Goal: Task Accomplishment & Management: Manage account settings

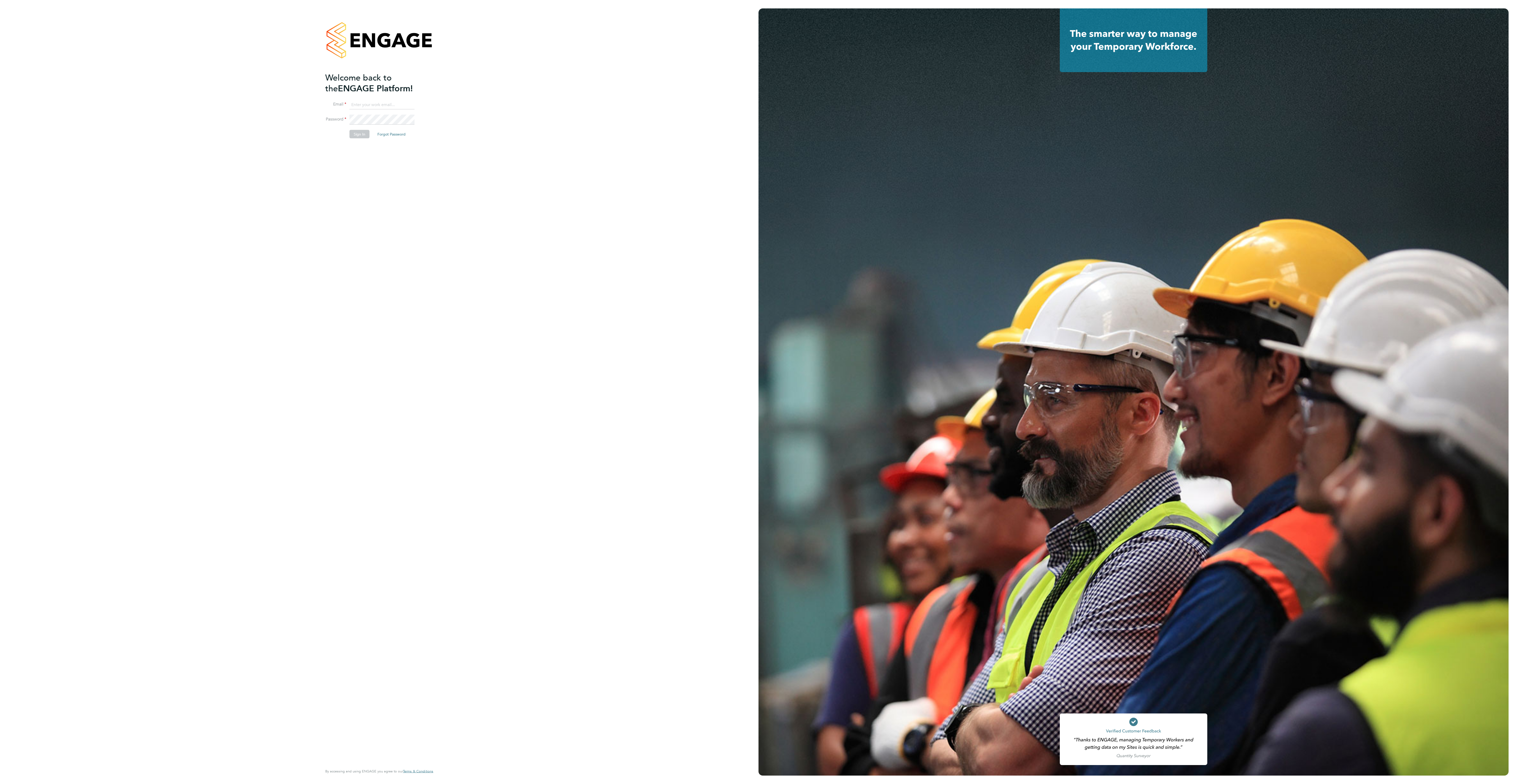
type input "ana.perozo@randstadcpe.com"
click at [360, 138] on button "Sign In" at bounding box center [359, 134] width 20 height 8
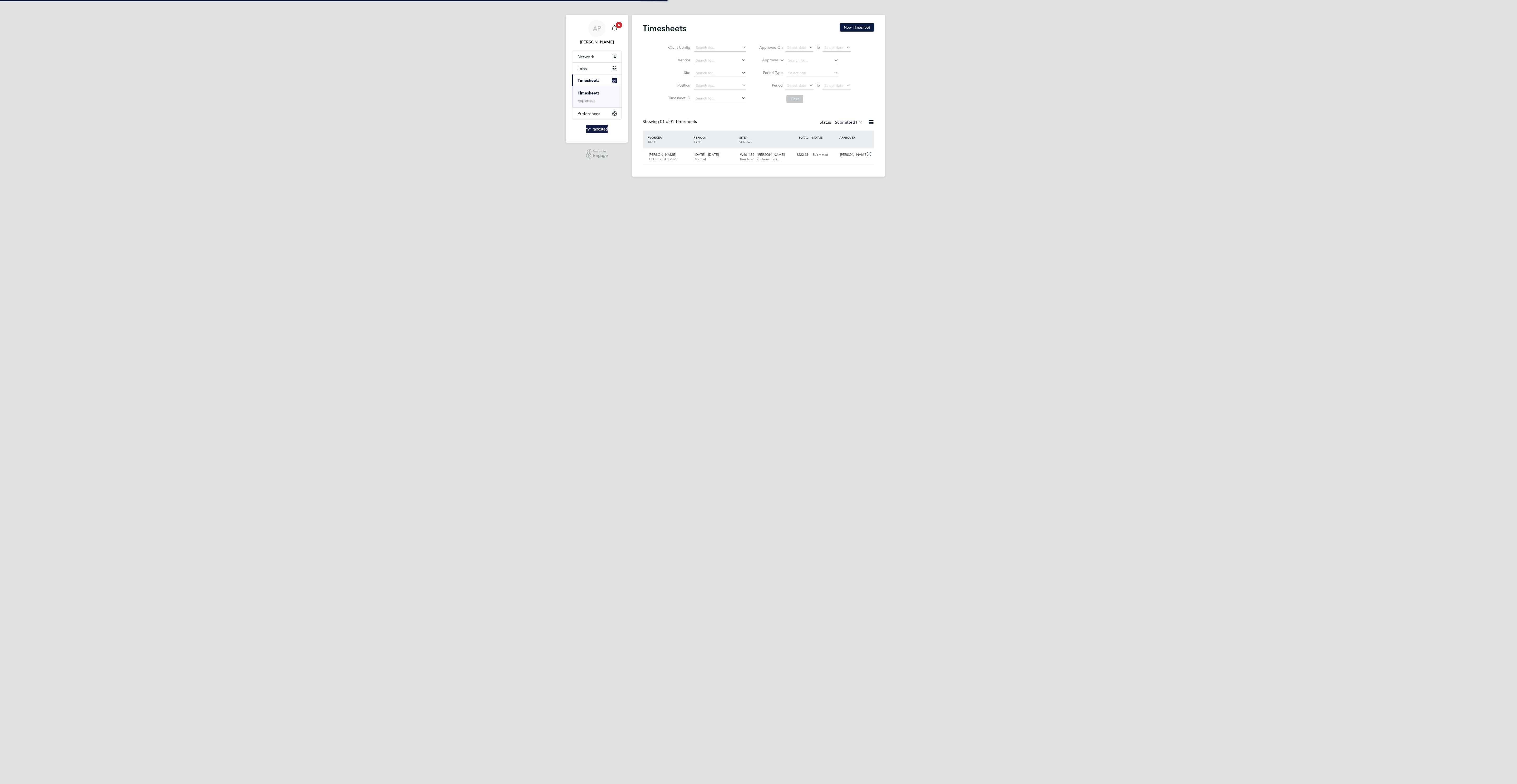
scroll to position [14, 46]
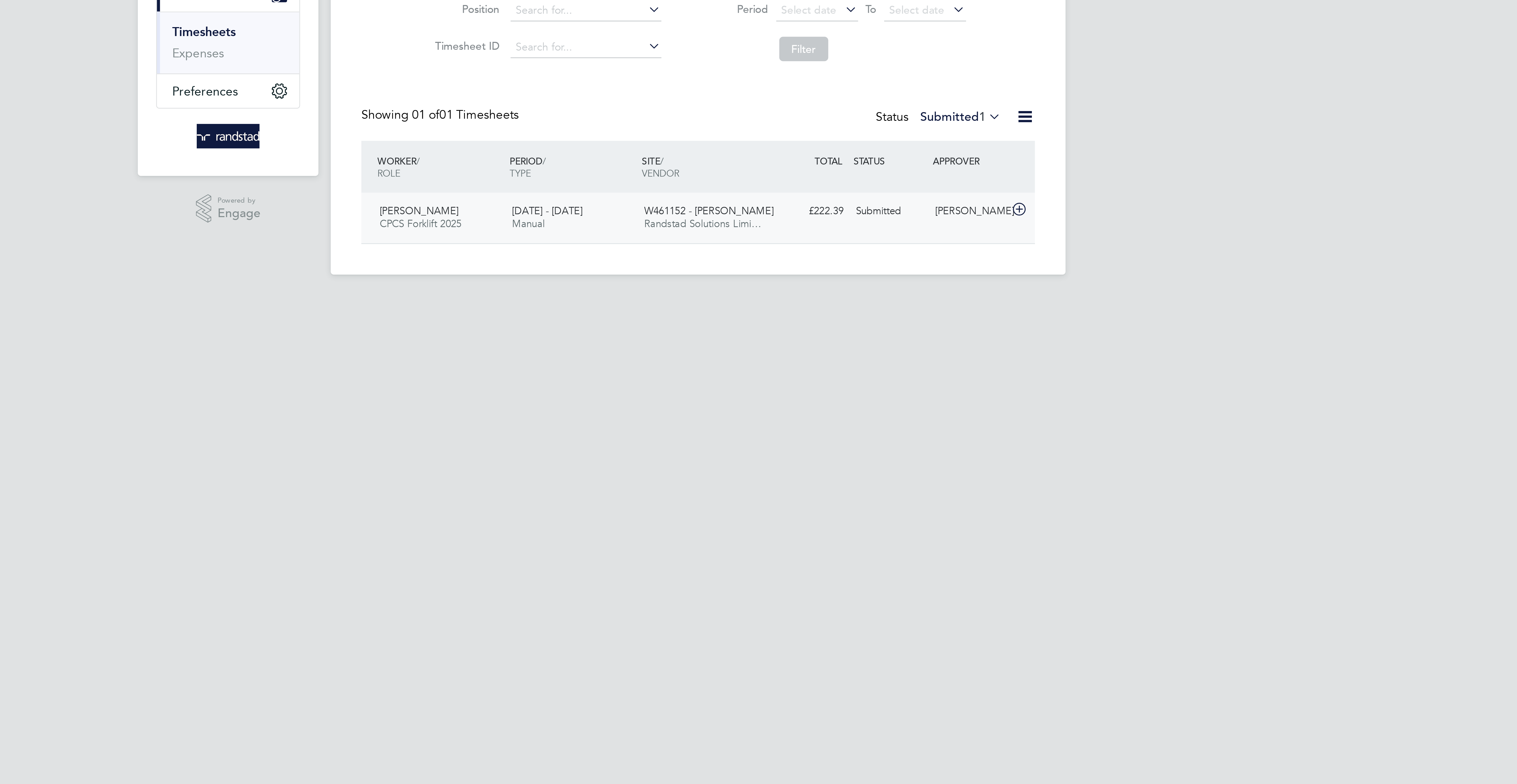
click at [801, 157] on div "£222.39 Submitted" at bounding box center [797, 155] width 28 height 9
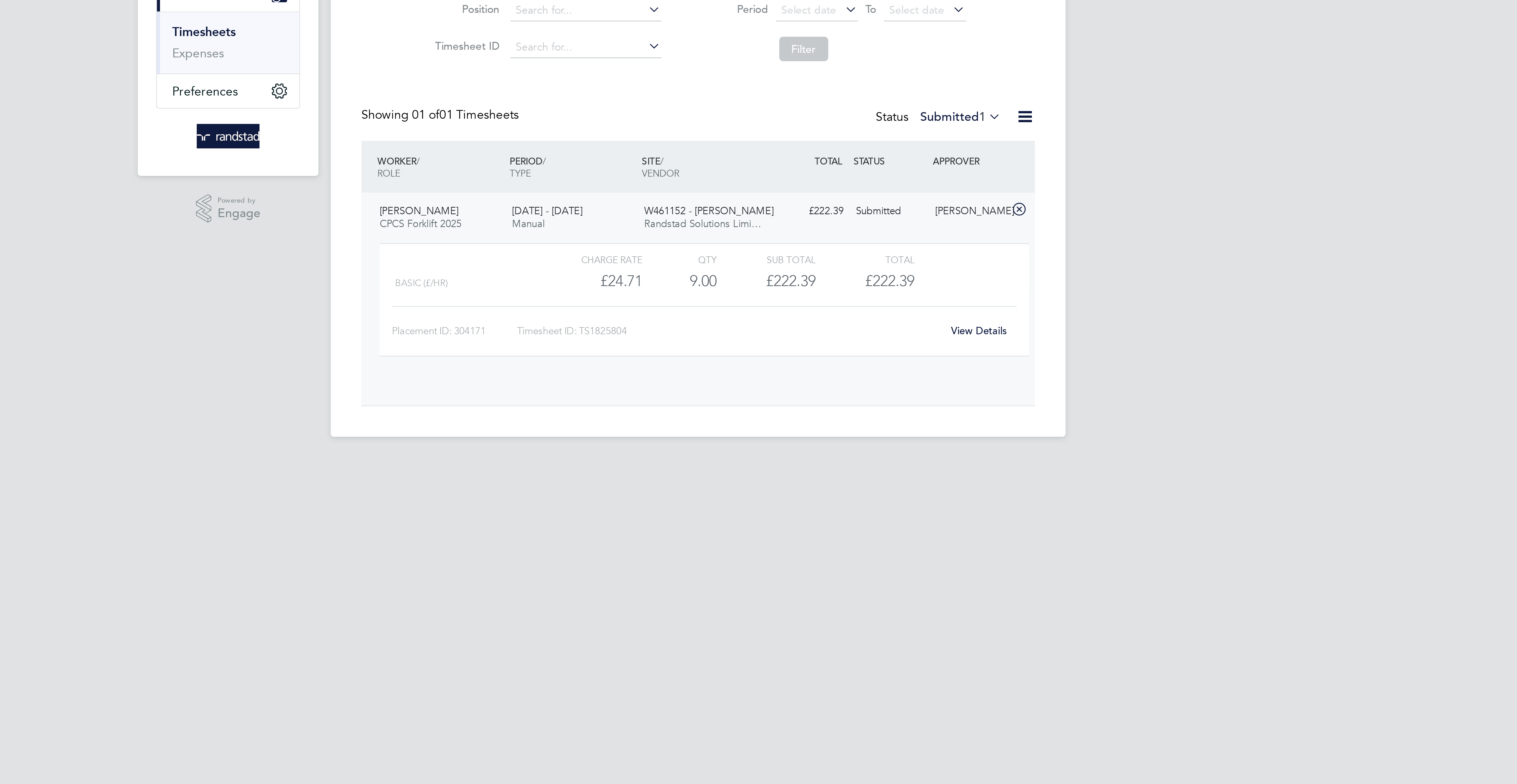
scroll to position [9, 51]
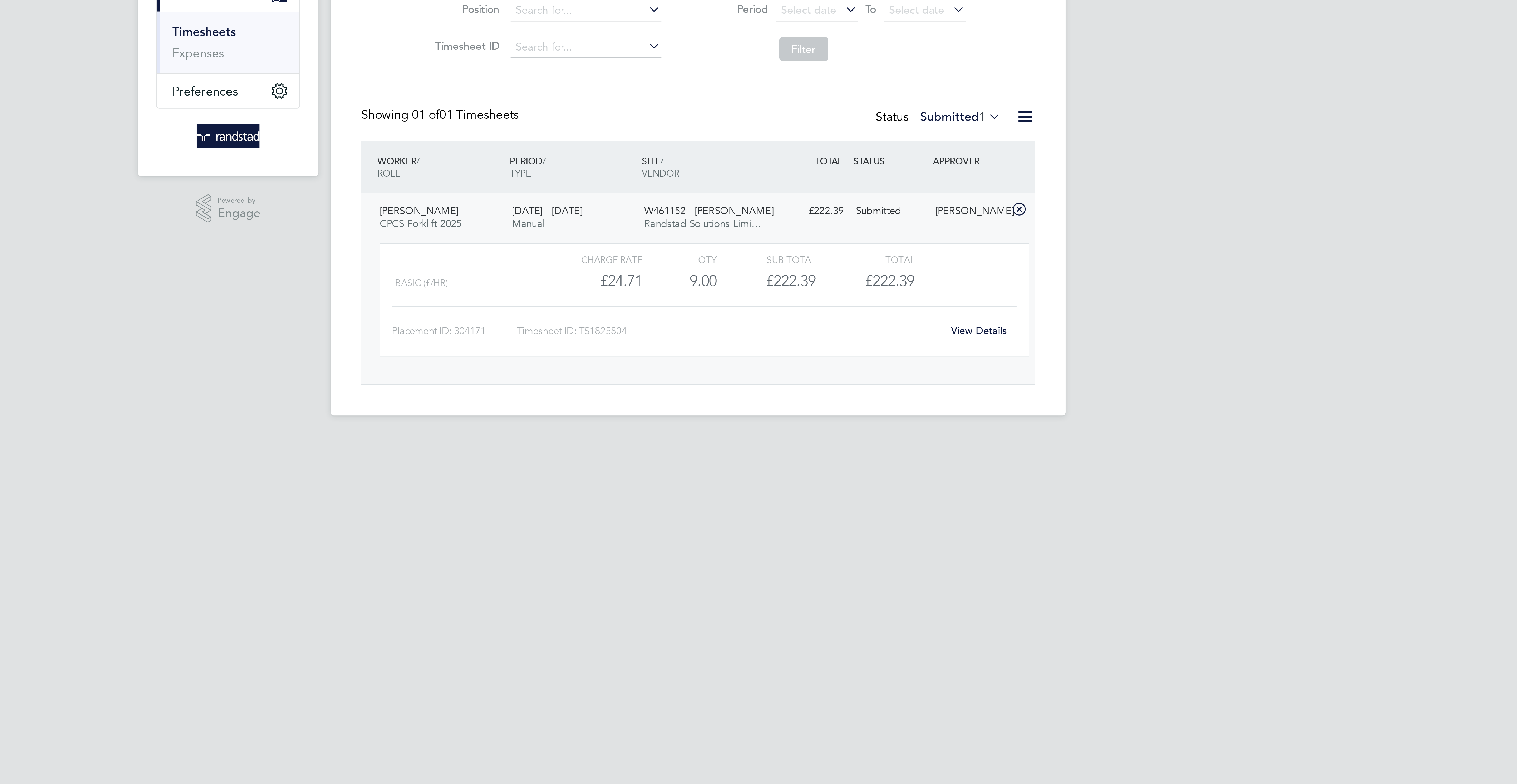
click at [862, 198] on div "View Details" at bounding box center [855, 196] width 26 height 8
click at [857, 198] on link "View Details" at bounding box center [855, 196] width 19 height 5
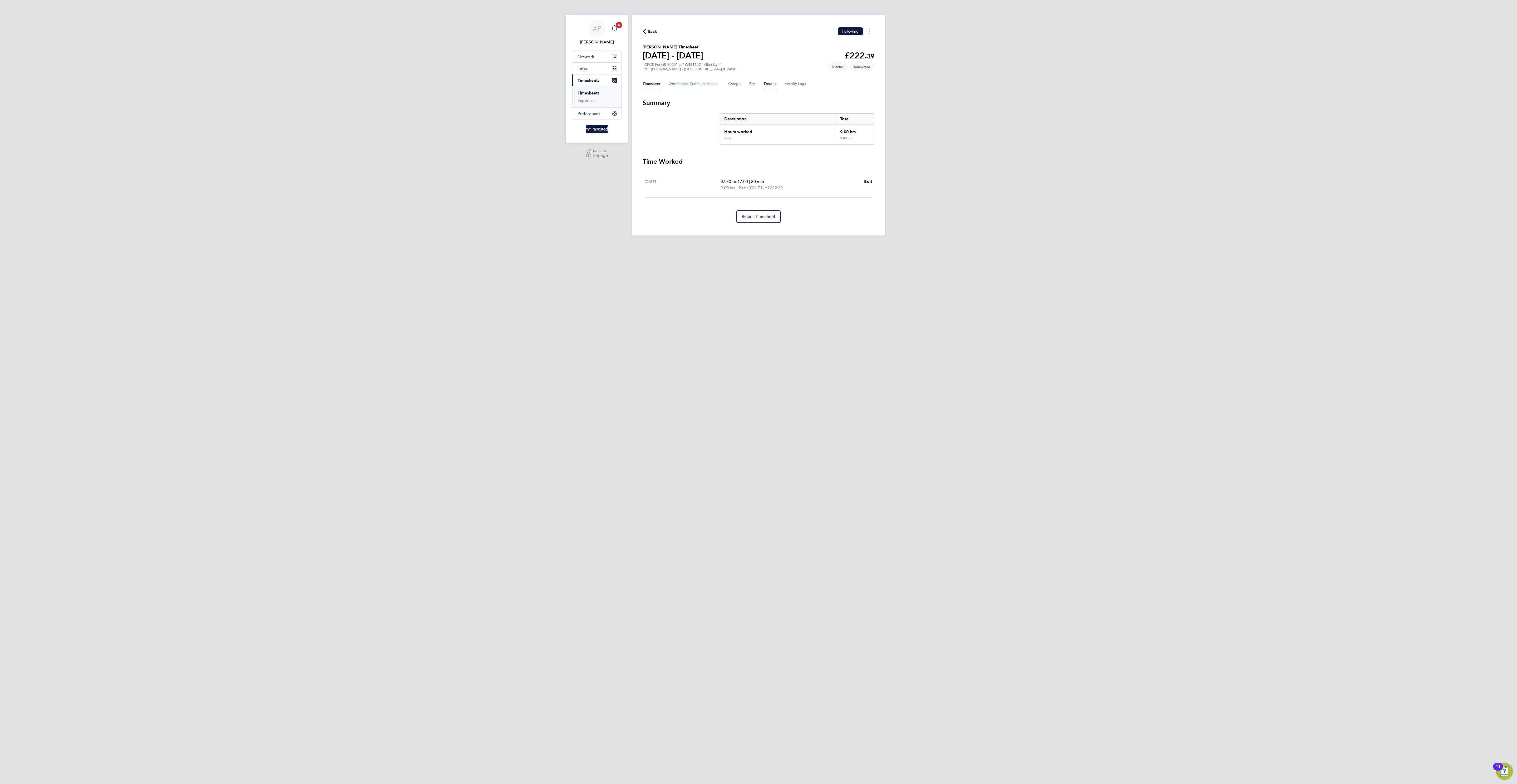
click at [771, 78] on button "Details" at bounding box center [770, 84] width 12 height 12
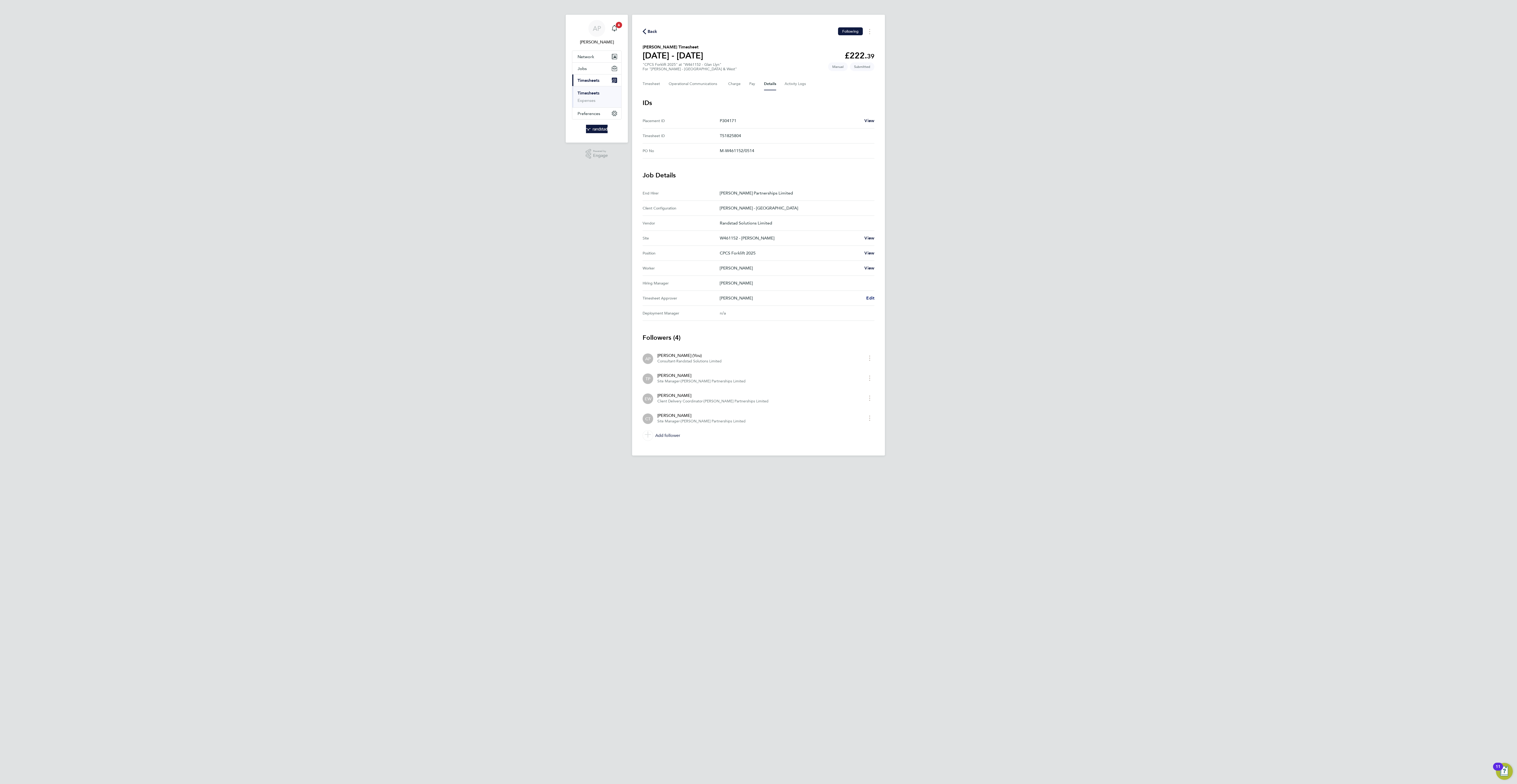
click at [870, 301] on span "Edit" at bounding box center [870, 298] width 8 height 5
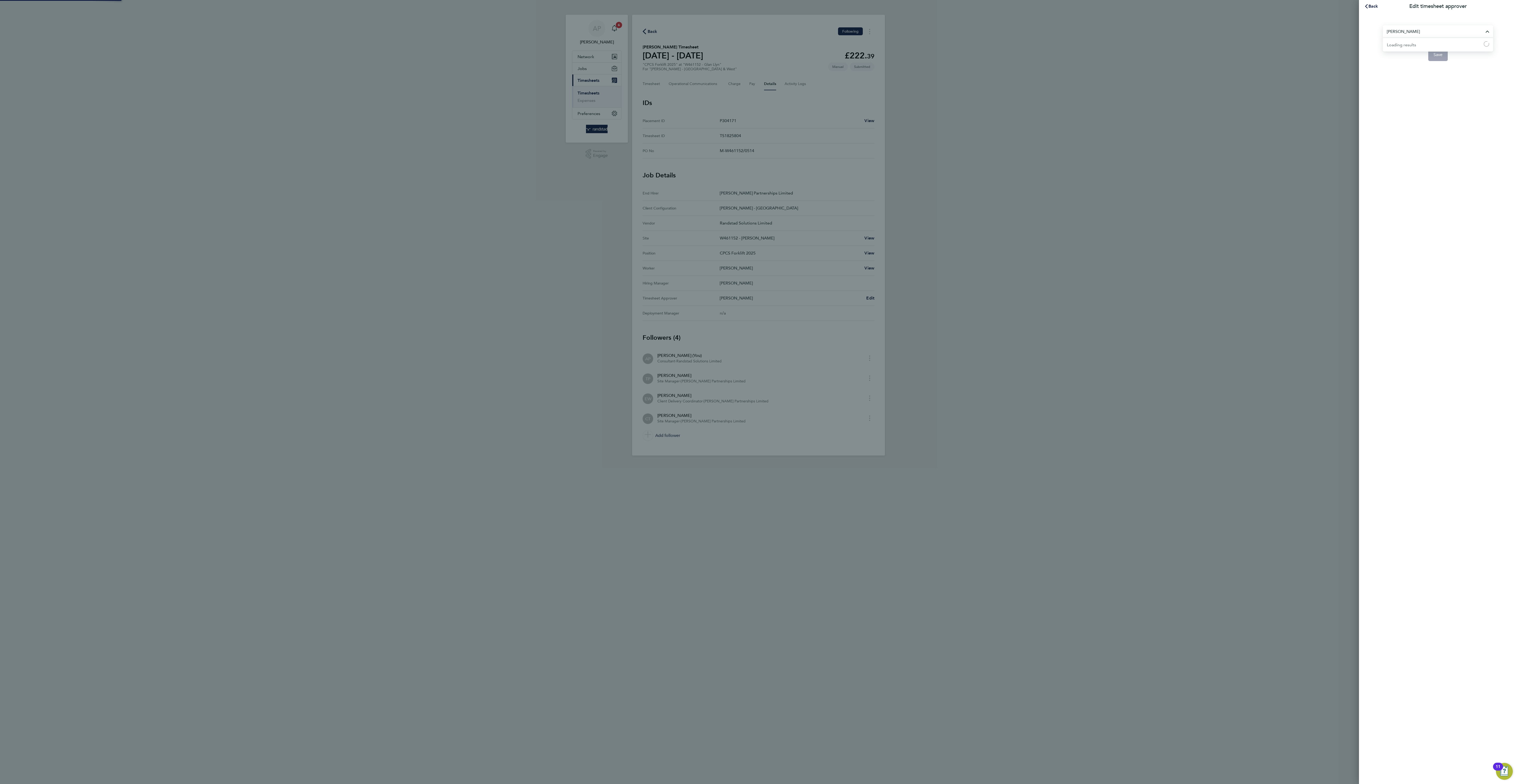
click at [1419, 36] on input "[PERSON_NAME]" at bounding box center [1438, 31] width 111 height 12
click at [1432, 40] on li "[PERSON_NAME]" at bounding box center [1438, 44] width 111 height 13
type input "[PERSON_NAME]"
click at [1437, 62] on div "[PERSON_NAME] Save" at bounding box center [1438, 39] width 158 height 55
click at [1437, 58] on button "Save" at bounding box center [1438, 54] width 20 height 12
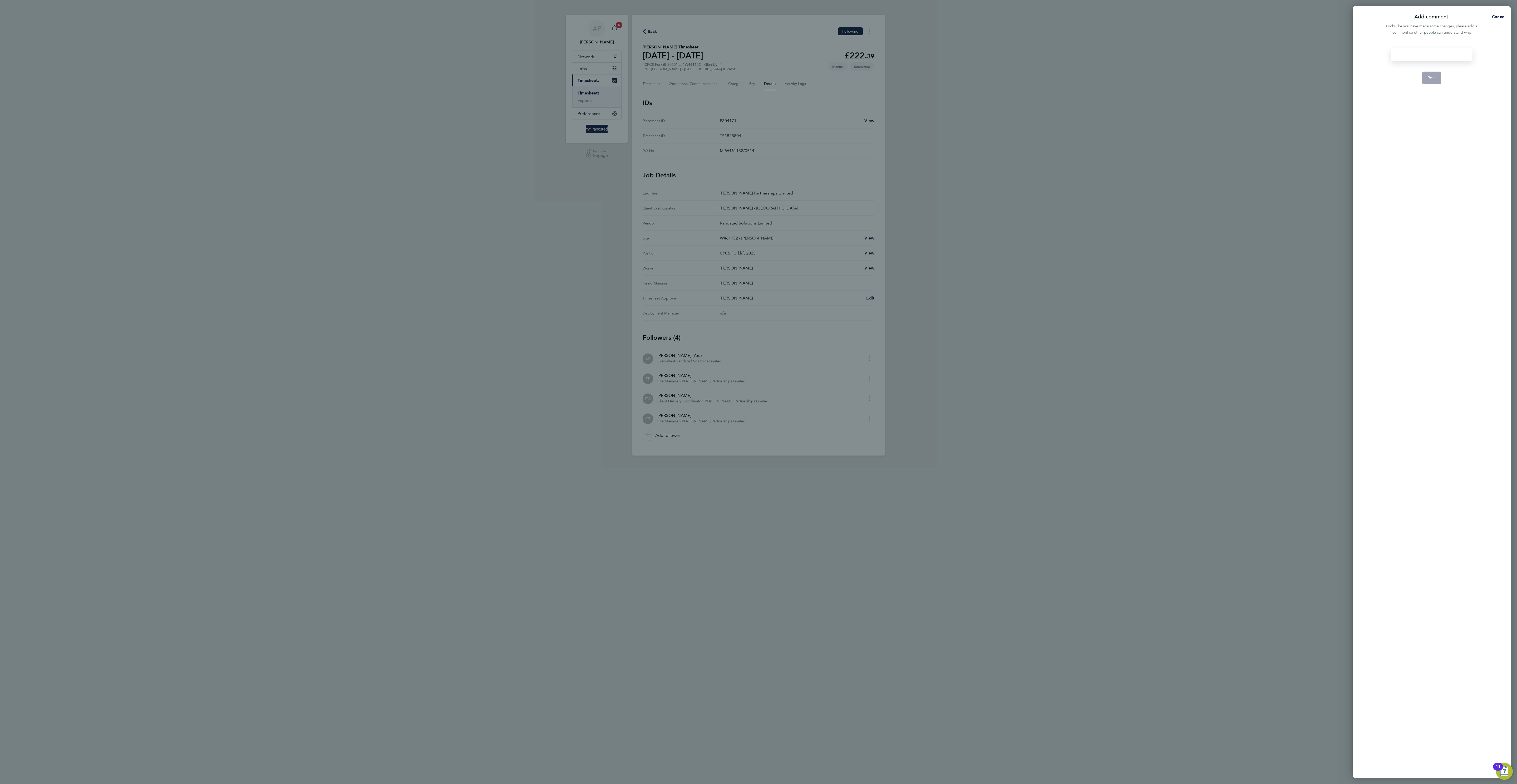
click at [1430, 53] on div at bounding box center [1432, 54] width 81 height 12
click at [1437, 75] on button "Post" at bounding box center [1432, 78] width 19 height 12
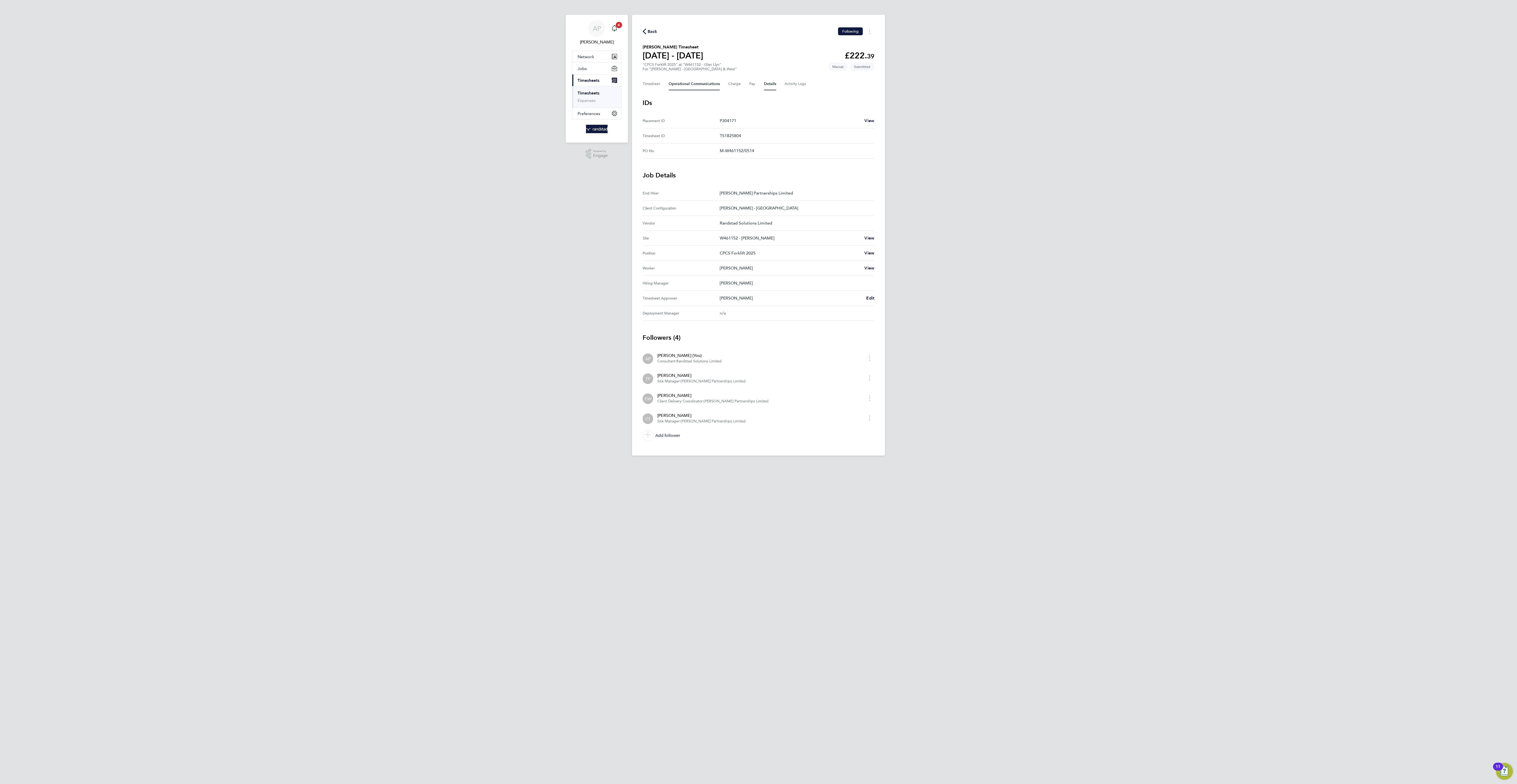
click at [678, 79] on Communications-tab "Operational Communications" at bounding box center [694, 84] width 51 height 12
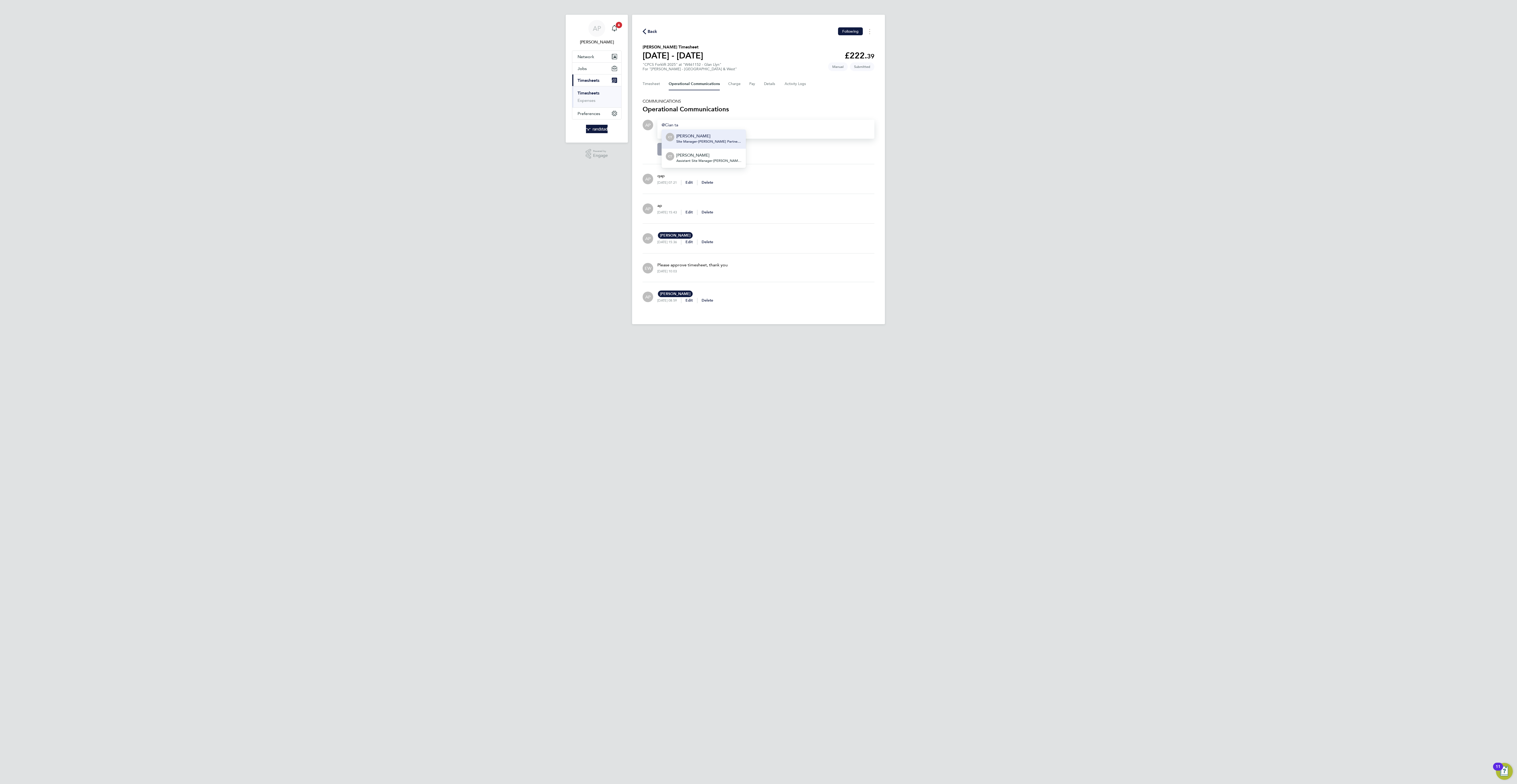
click at [734, 141] on span "Site Manager - [PERSON_NAME] Partnerships Limited" at bounding box center [708, 141] width 65 height 4
click at [663, 151] on span "Post" at bounding box center [667, 149] width 9 height 5
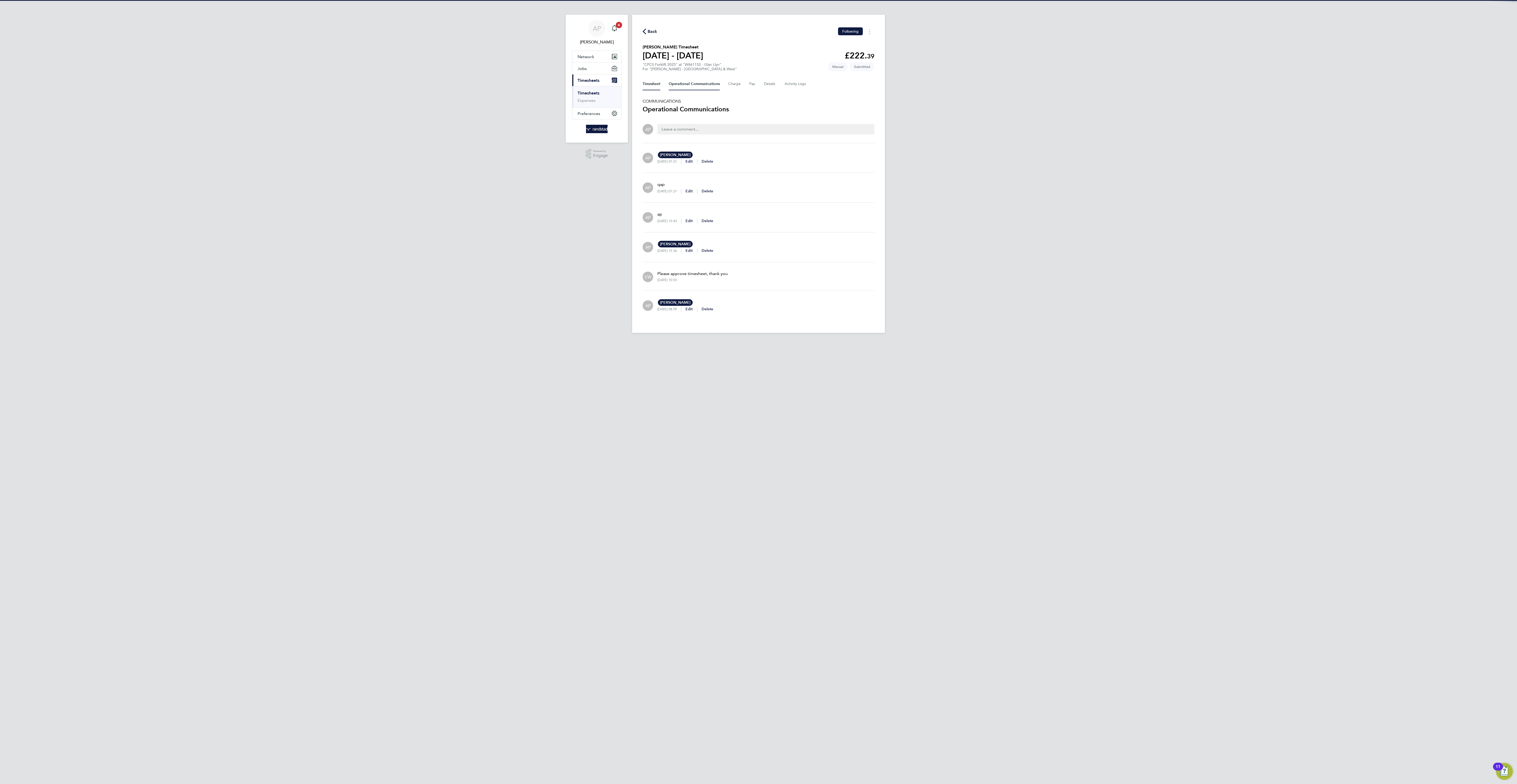
click at [652, 84] on button "Timesheet" at bounding box center [651, 84] width 18 height 12
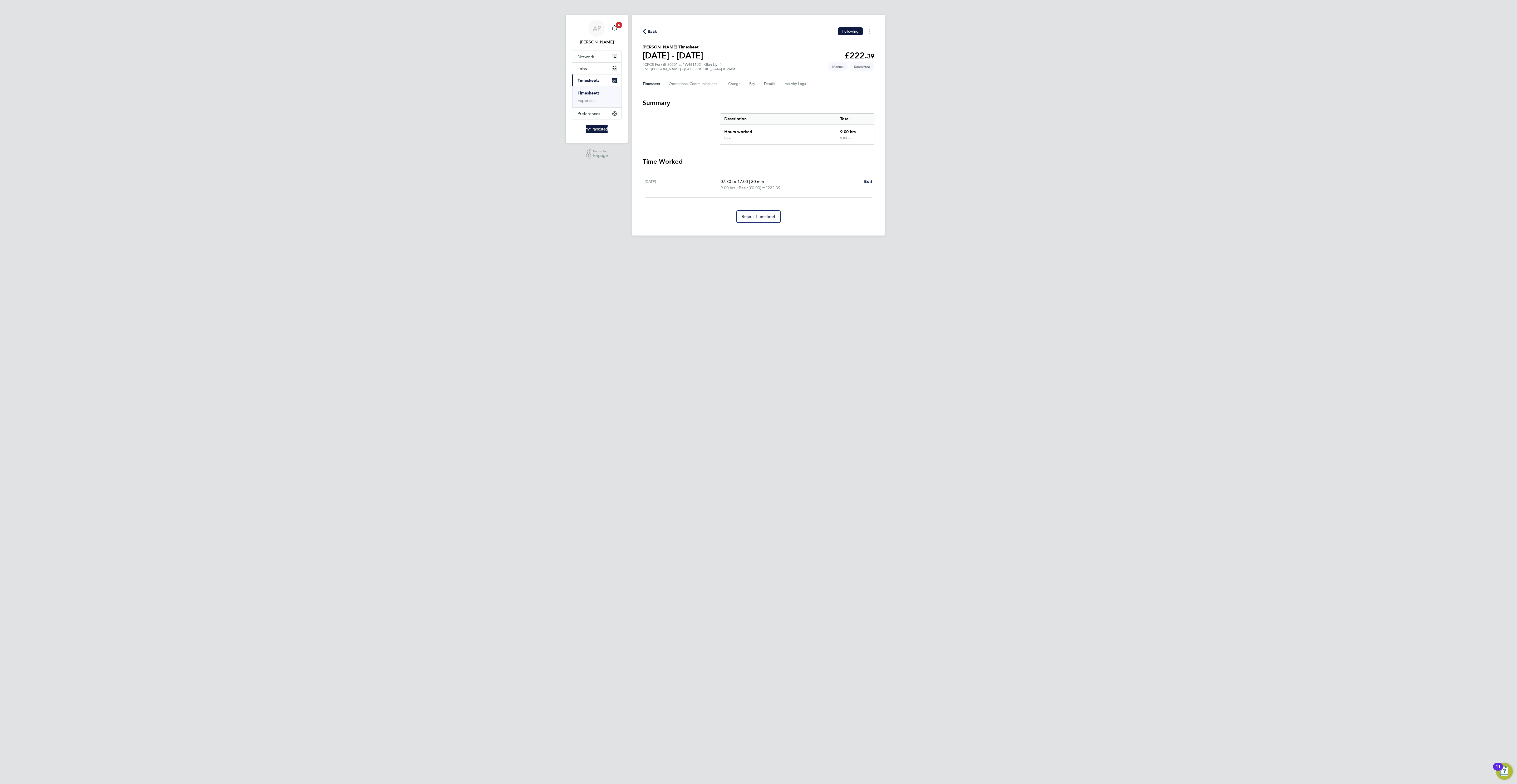
click at [648, 29] on span "Back" at bounding box center [652, 31] width 10 height 6
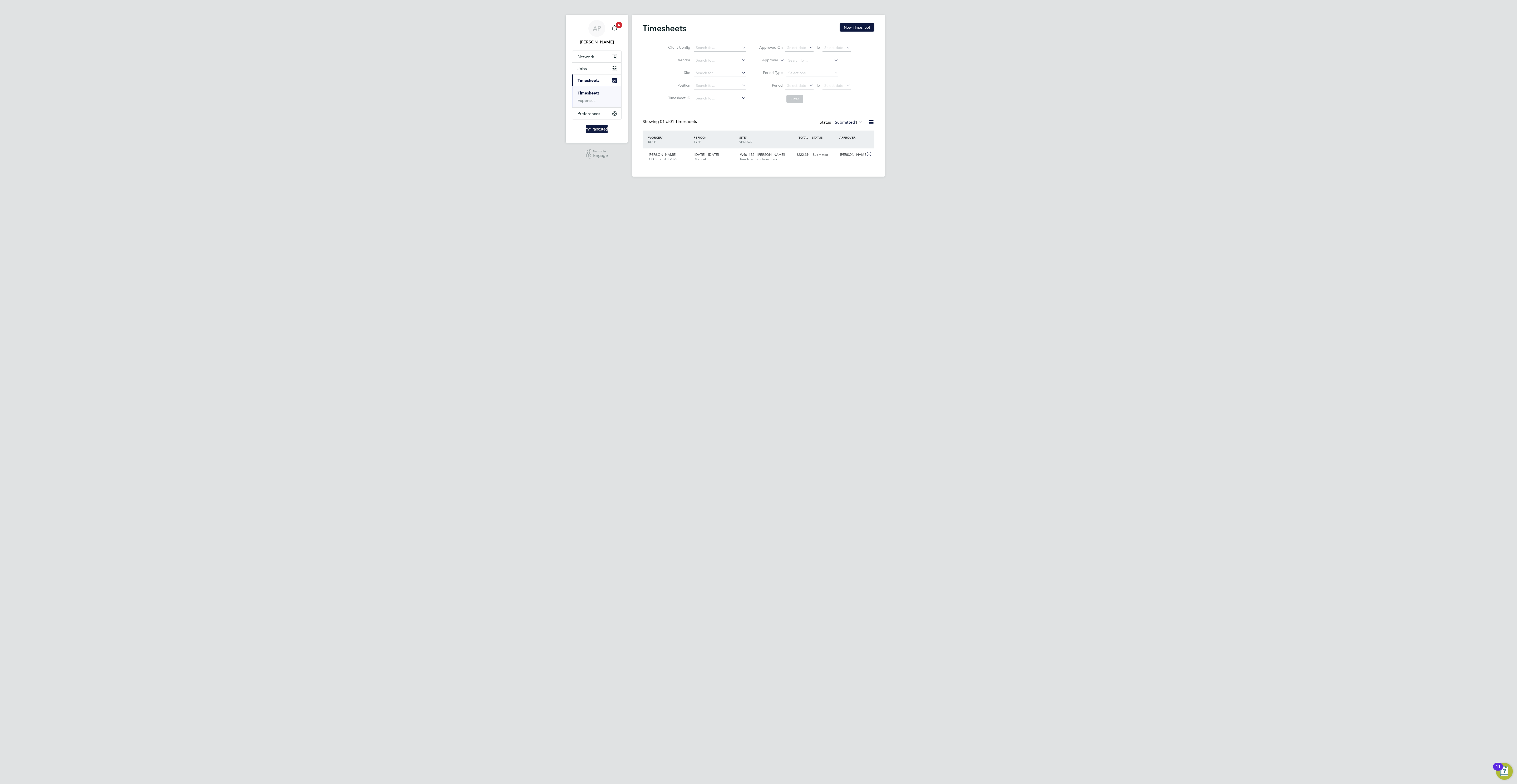
scroll to position [14, 46]
